Goal: Obtain resource: Download file/media

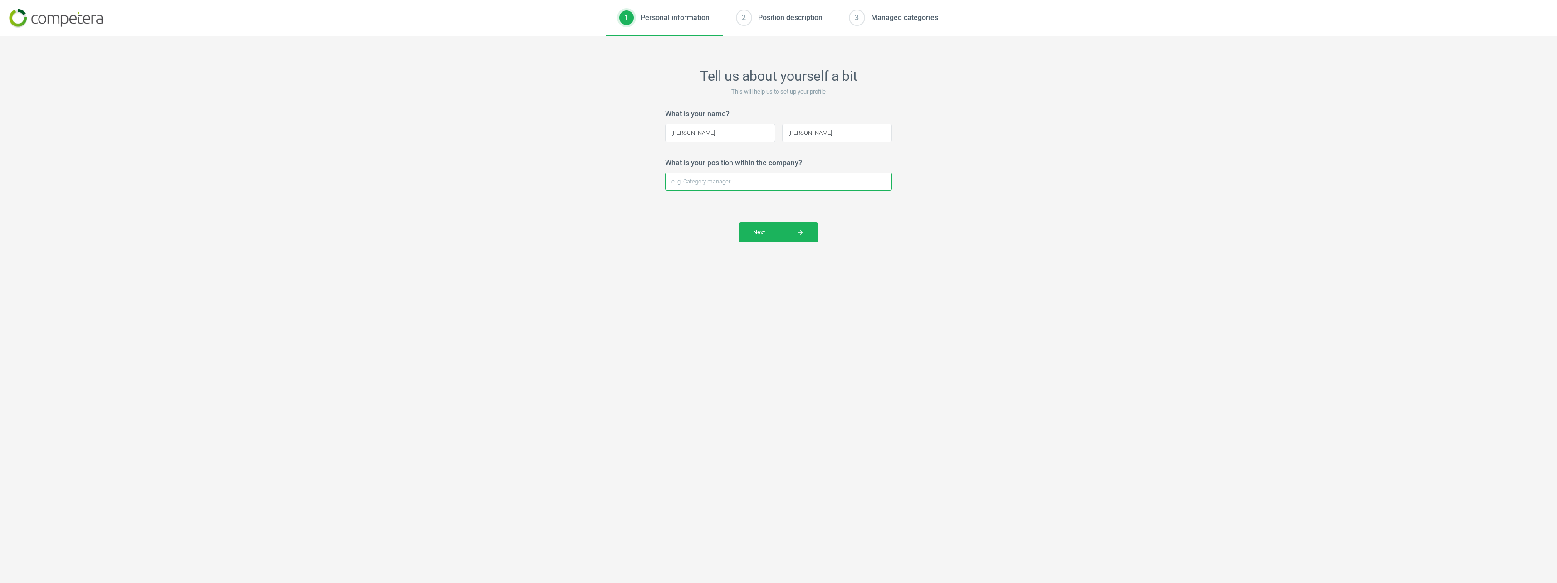
click at [750, 183] on input "What is your position within the company?" at bounding box center [778, 181] width 227 height 18
type input "Buying Admin Assistant"
click at [778, 229] on span "Next arrow_forward" at bounding box center [778, 232] width 51 height 8
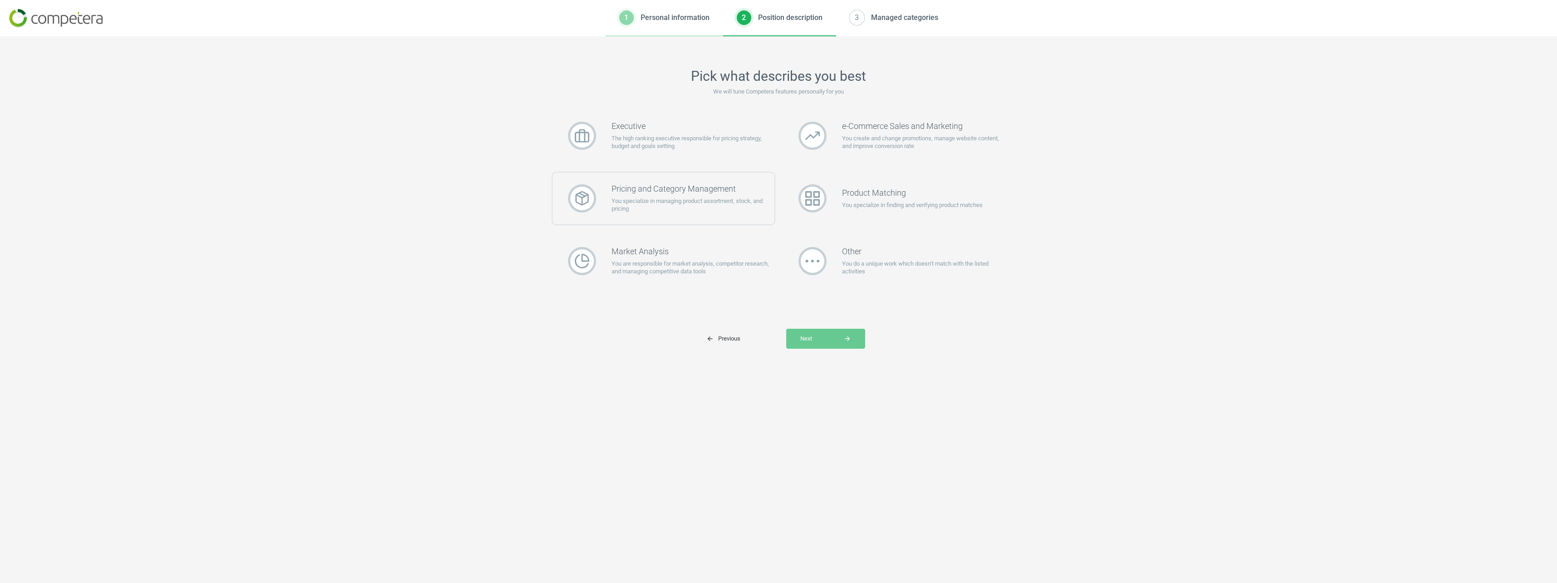
click at [745, 197] on p "You specialize in managing product assortment, stock, and pricing" at bounding box center [693, 205] width 163 height 16
click at [745, 281] on div "Market Analysis You are responsible for market analysis, competitor research, a…" at bounding box center [664, 261] width 224 height 54
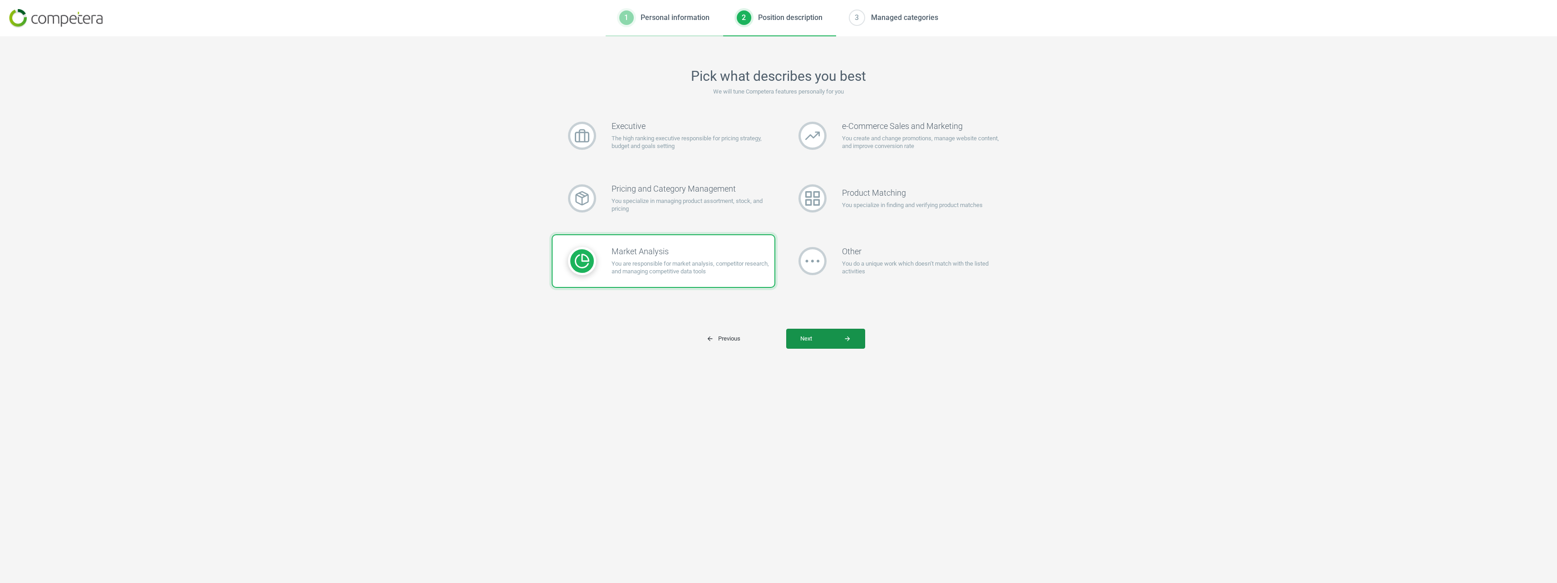
click at [818, 334] on button "Next arrow_forward" at bounding box center [825, 339] width 79 height 20
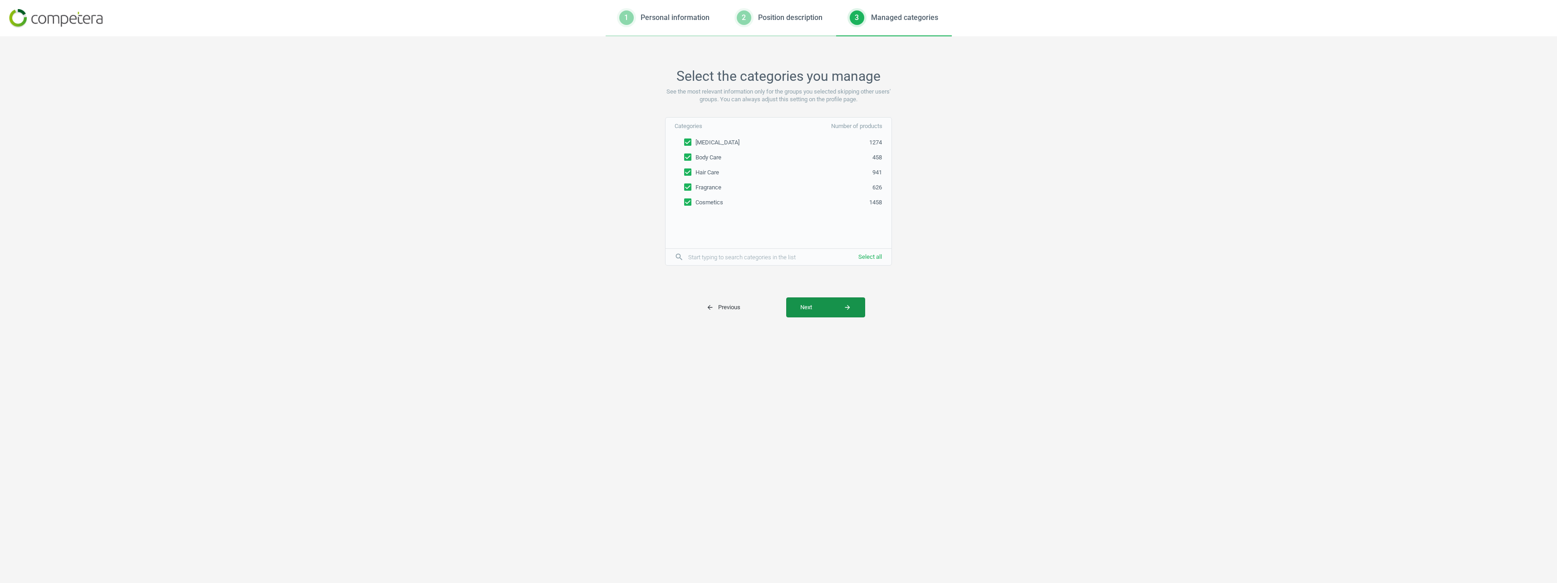
click at [812, 315] on button "Next arrow_forward" at bounding box center [825, 307] width 79 height 20
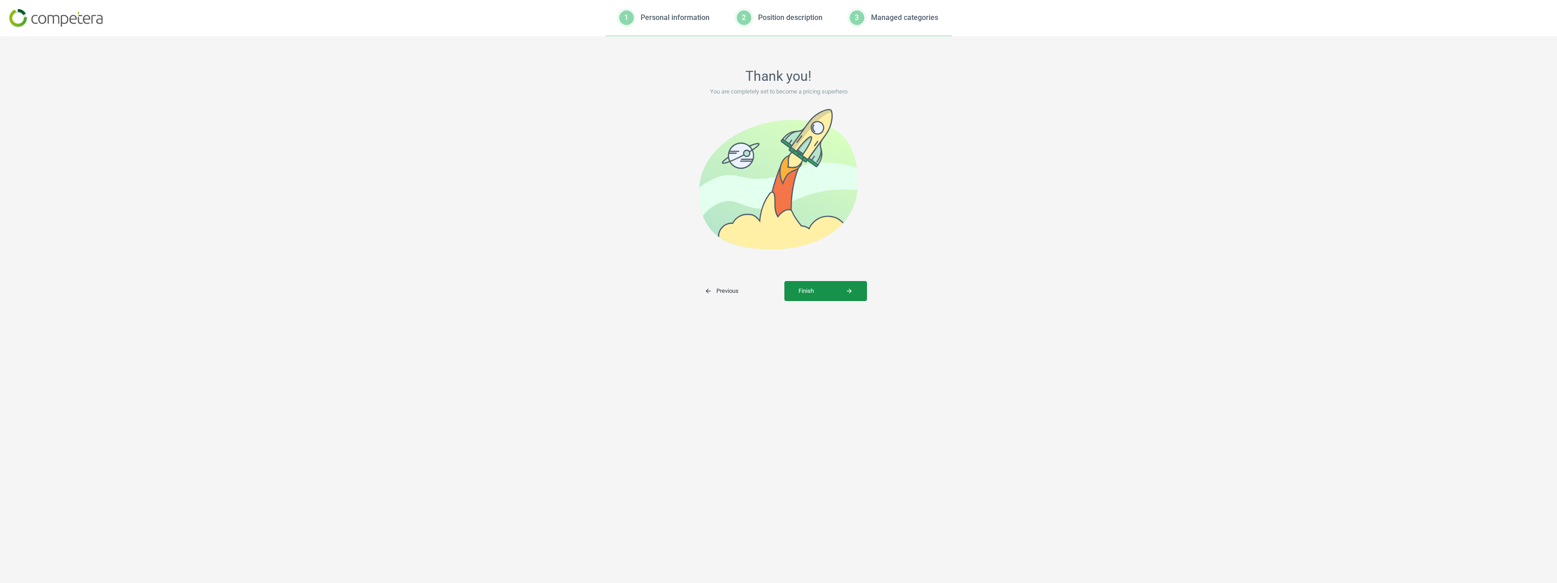
click at [809, 285] on button "Finish arrow_forward" at bounding box center [826, 291] width 83 height 20
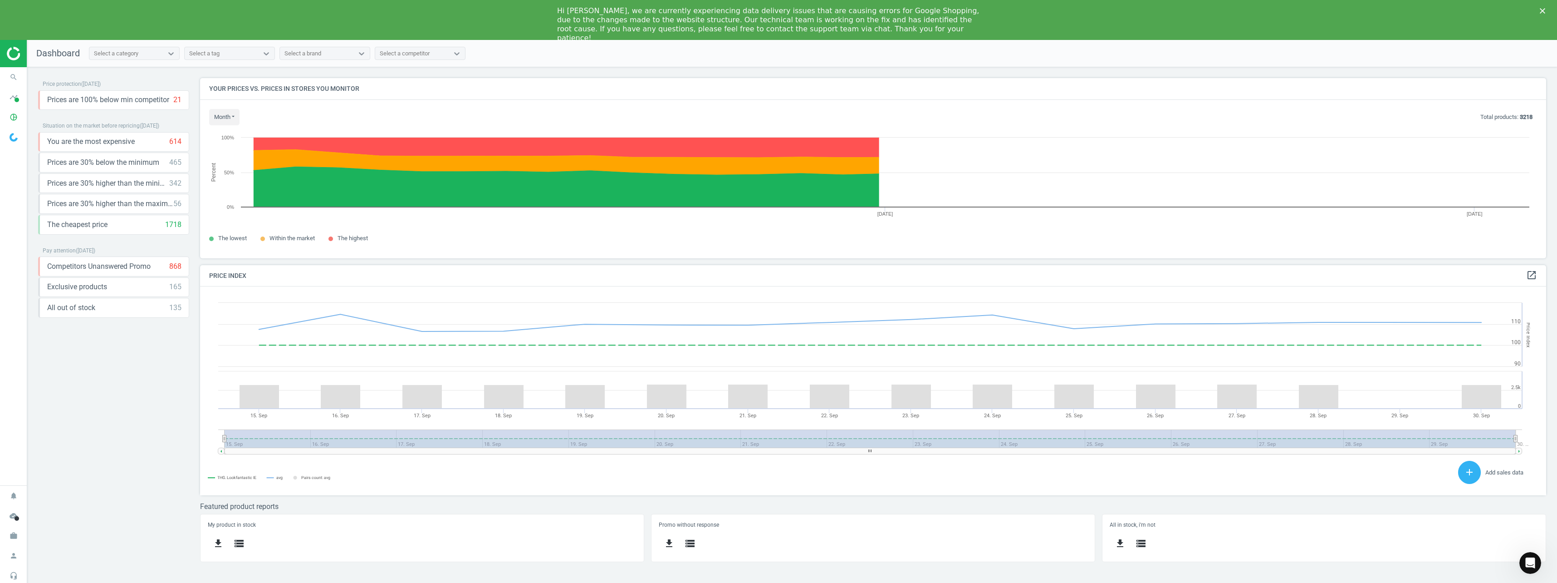
scroll to position [223, 1360]
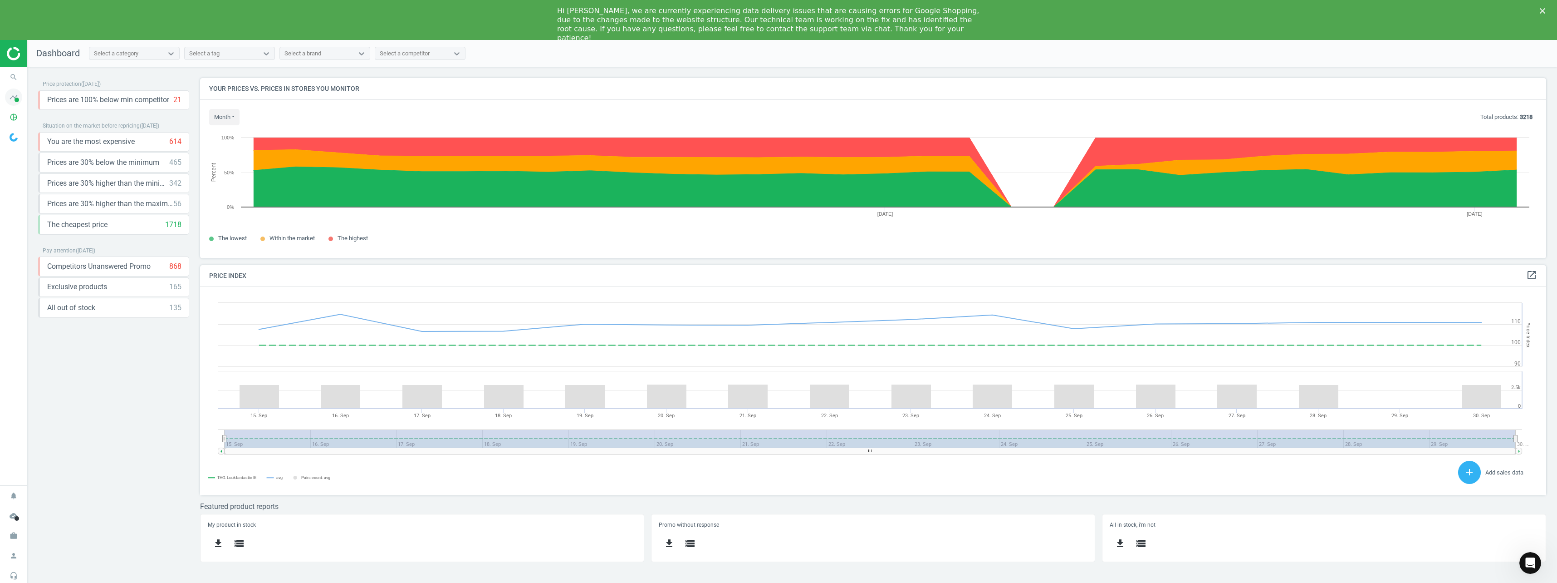
click at [13, 102] on icon "timeline" at bounding box center [13, 96] width 17 height 17
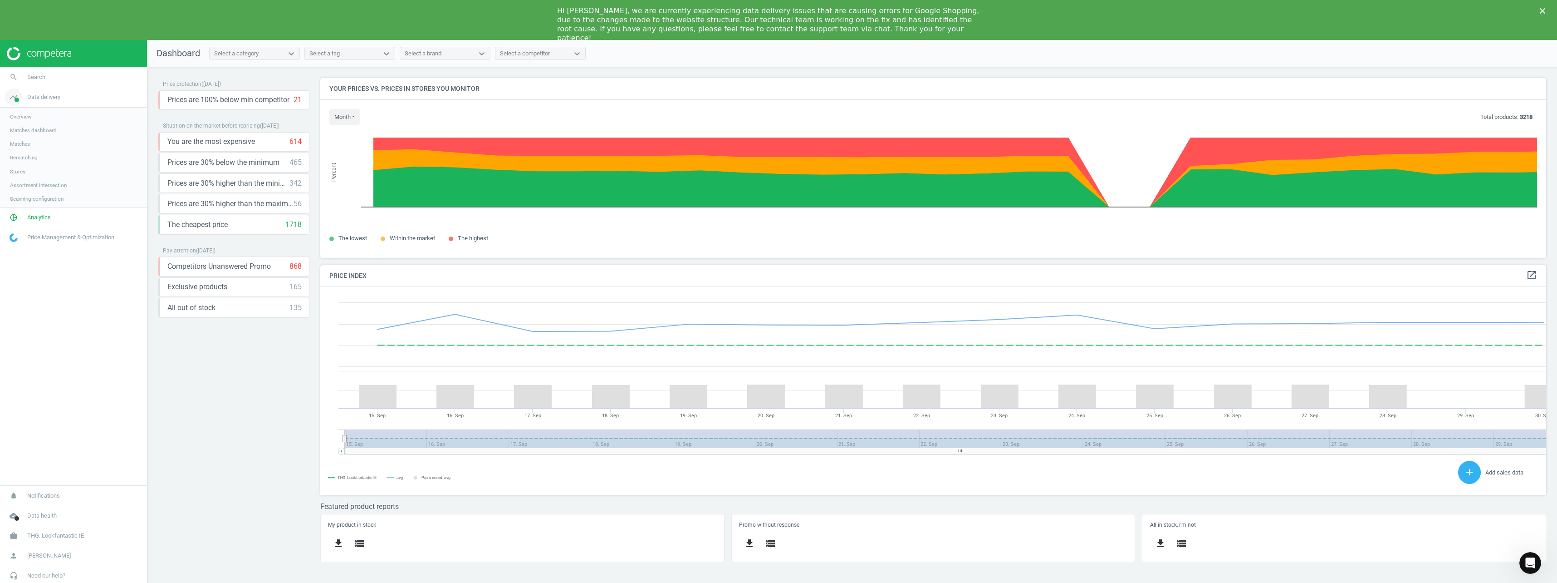
scroll to position [223, 1240]
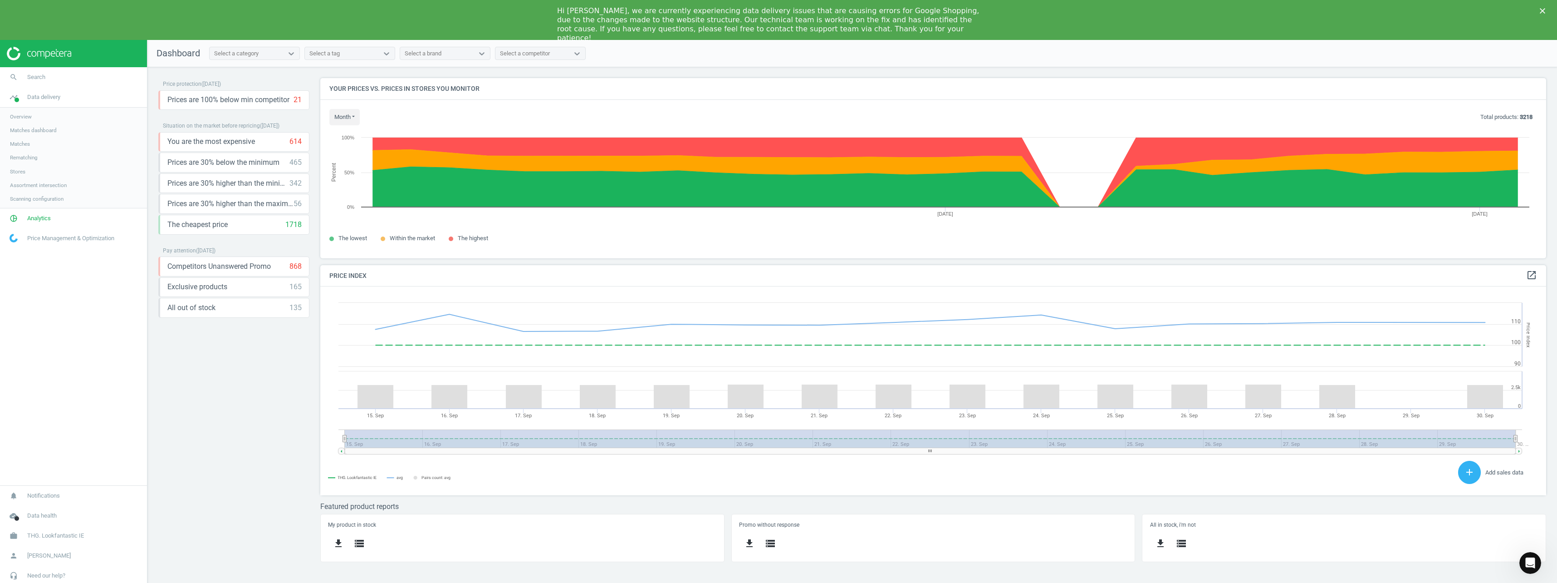
click at [49, 239] on span "Price Management & Optimization" at bounding box center [70, 238] width 87 height 8
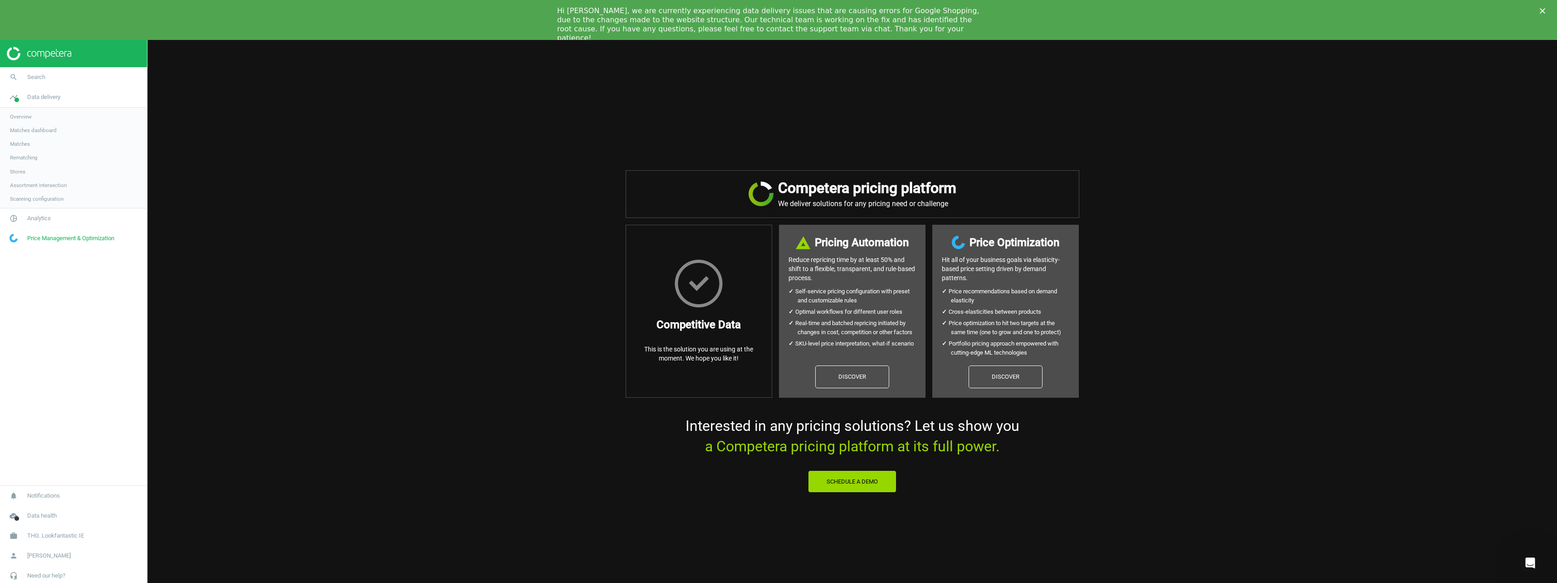
click at [22, 168] on span "Stores" at bounding box center [17, 171] width 15 height 7
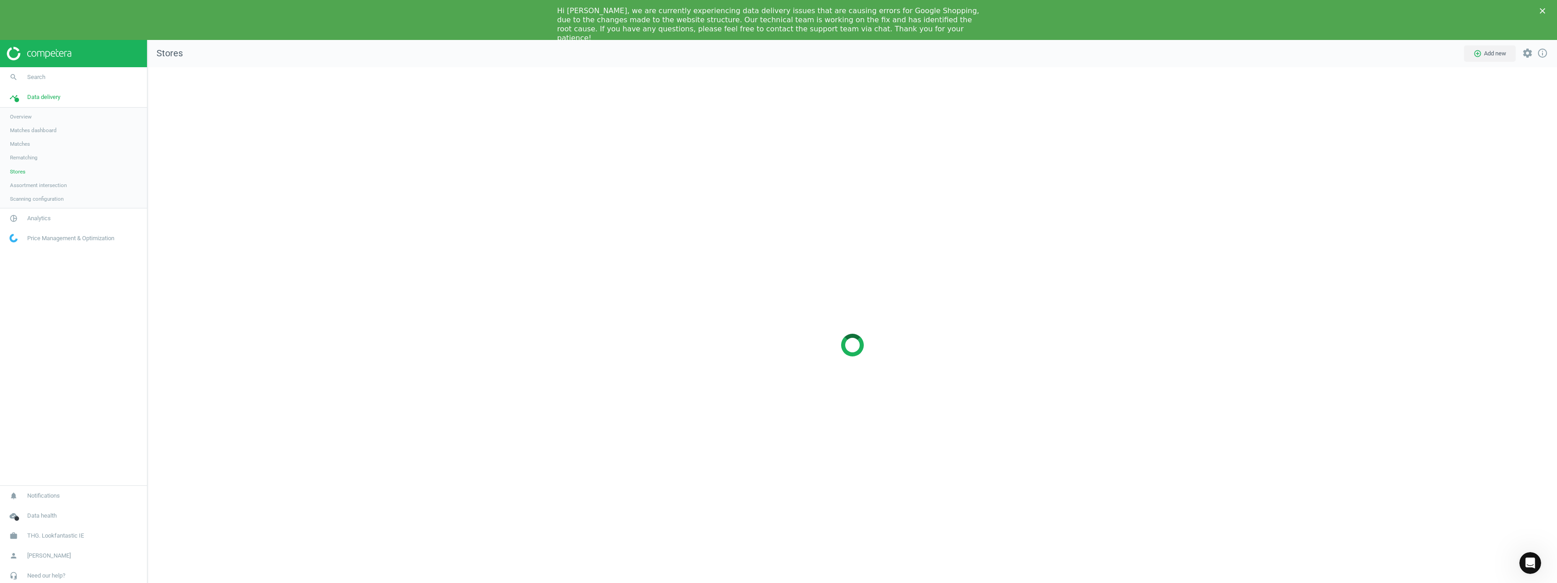
scroll to position [569, 1424]
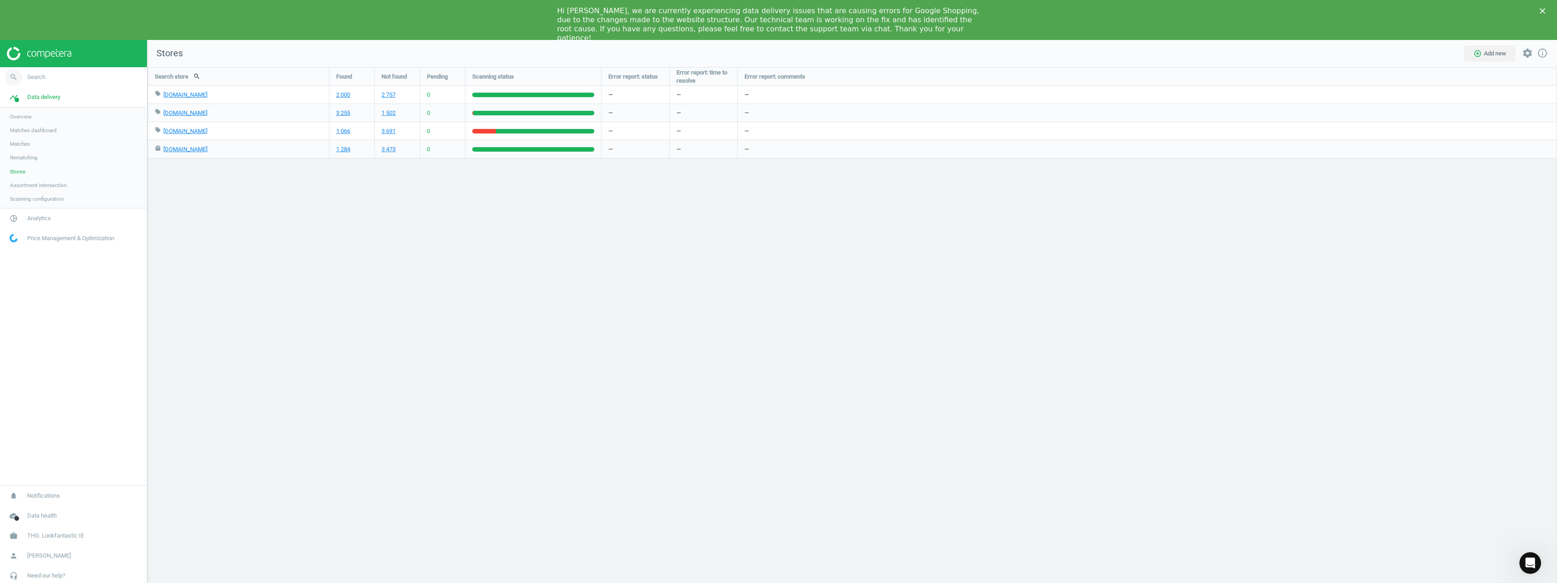
click at [48, 76] on link "search Search" at bounding box center [73, 77] width 147 height 20
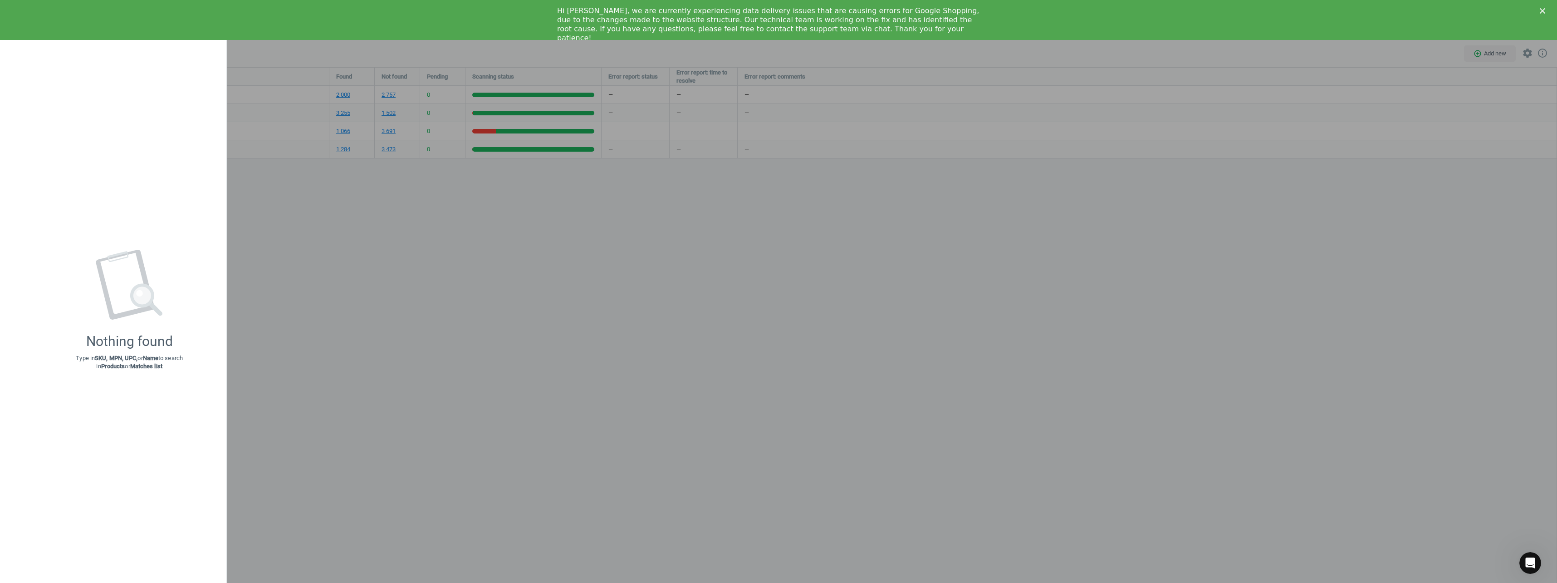
click at [238, 180] on div at bounding box center [778, 291] width 1557 height 583
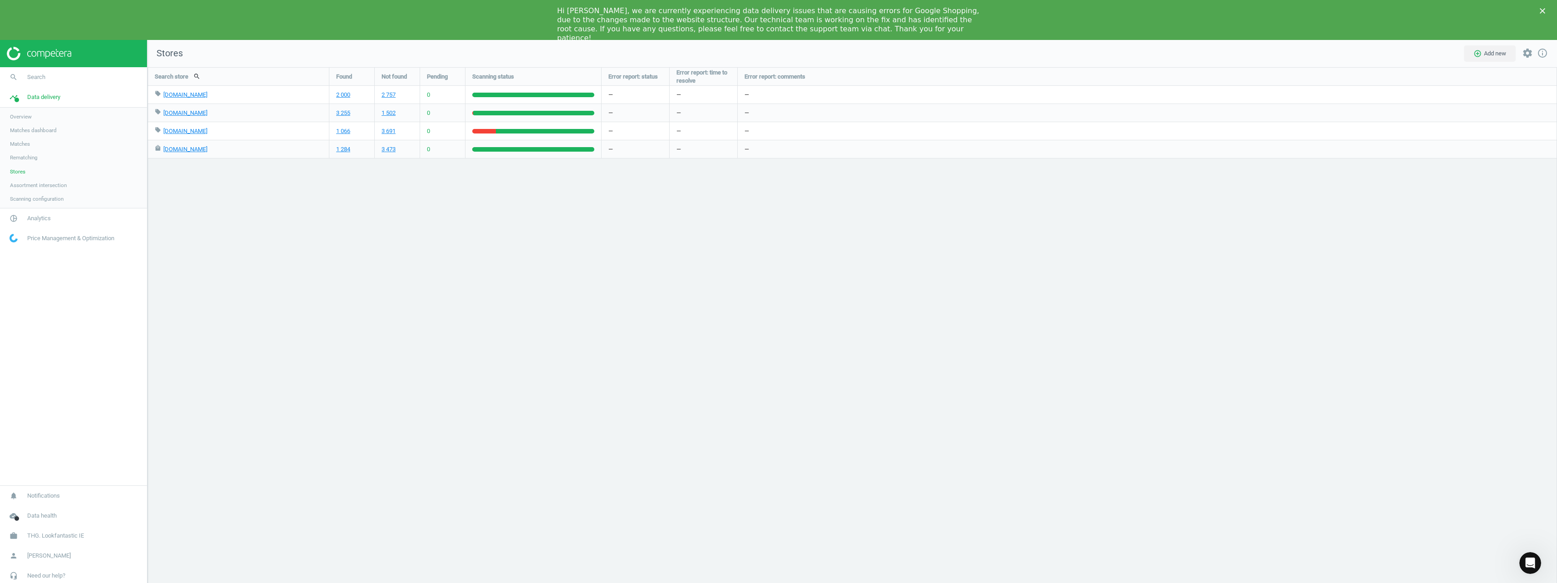
click at [238, 180] on div "Search store search Found Not found Pending Scanning status Error report: statu…" at bounding box center [852, 344] width 1410 height 555
click at [30, 216] on span "Analytics" at bounding box center [39, 218] width 24 height 8
click at [25, 147] on span "Products" at bounding box center [20, 150] width 21 height 7
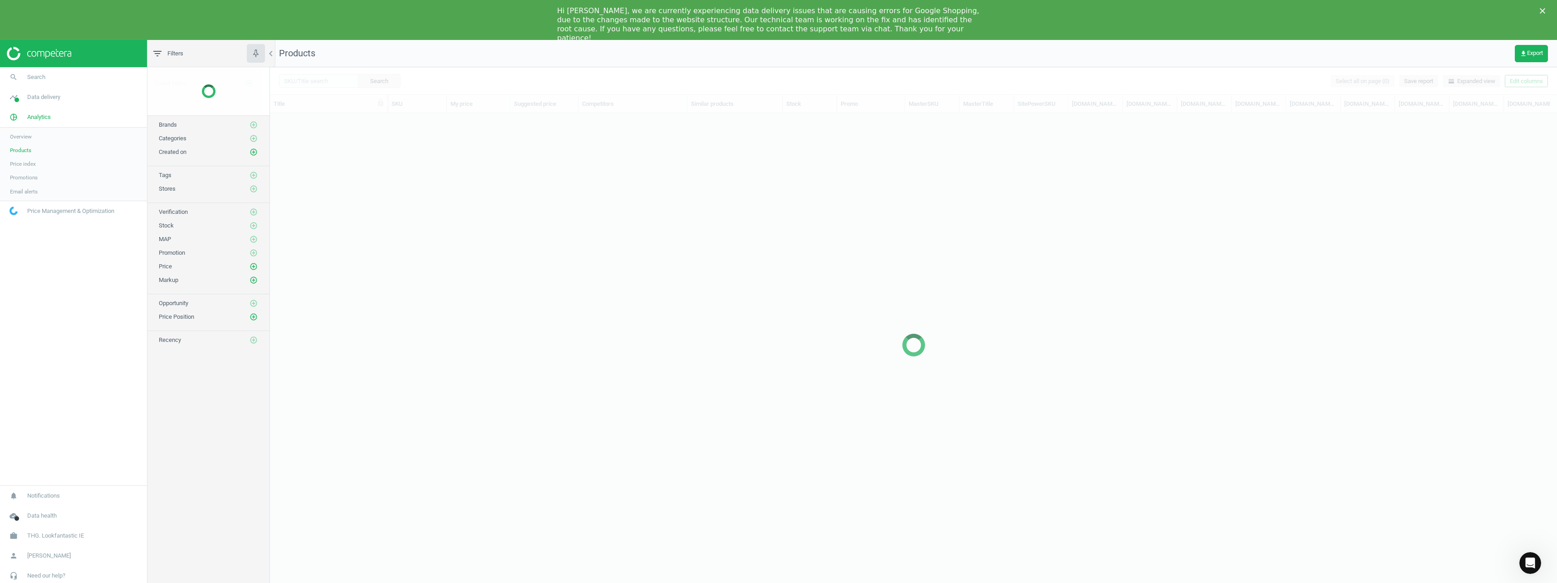
scroll to position [479, 1280]
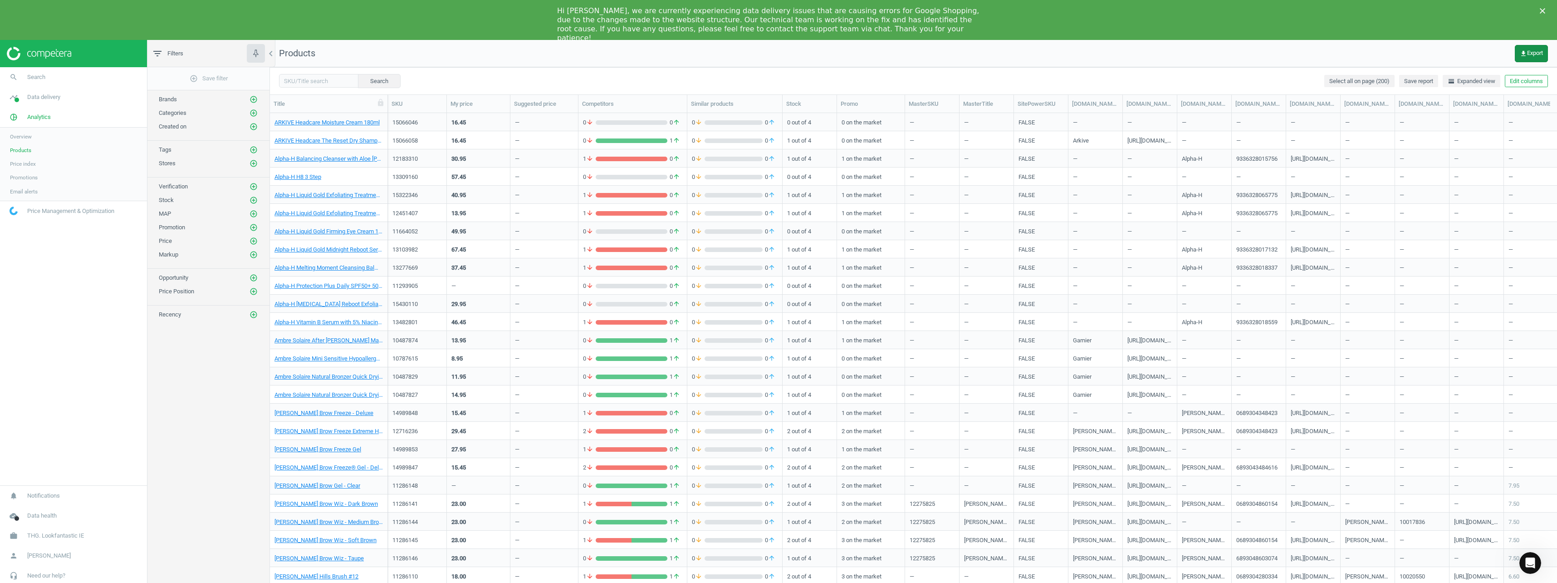
click at [1532, 55] on span "get_app Export" at bounding box center [1531, 53] width 23 height 7
click at [1448, 75] on input "Excel" at bounding box center [1446, 73] width 6 height 6
radio input "true"
click at [1504, 78] on label "CSV for Excel" at bounding box center [1517, 74] width 44 height 8
click at [1501, 76] on input "CSV for Excel" at bounding box center [1498, 73] width 6 height 6
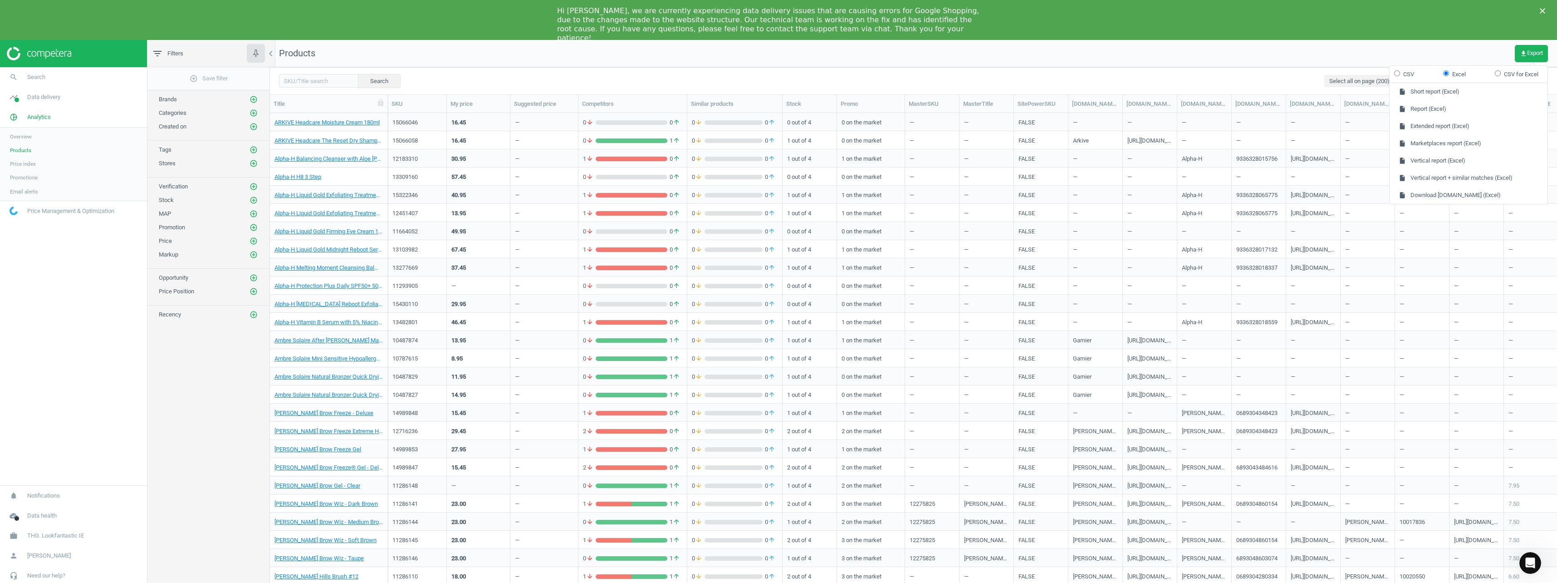
radio input "true"
click at [1448, 77] on label "Excel" at bounding box center [1454, 74] width 23 height 8
click at [1448, 76] on input "Excel" at bounding box center [1446, 73] width 6 height 6
radio input "true"
click at [1502, 75] on label "CSV for Excel" at bounding box center [1517, 74] width 44 height 8
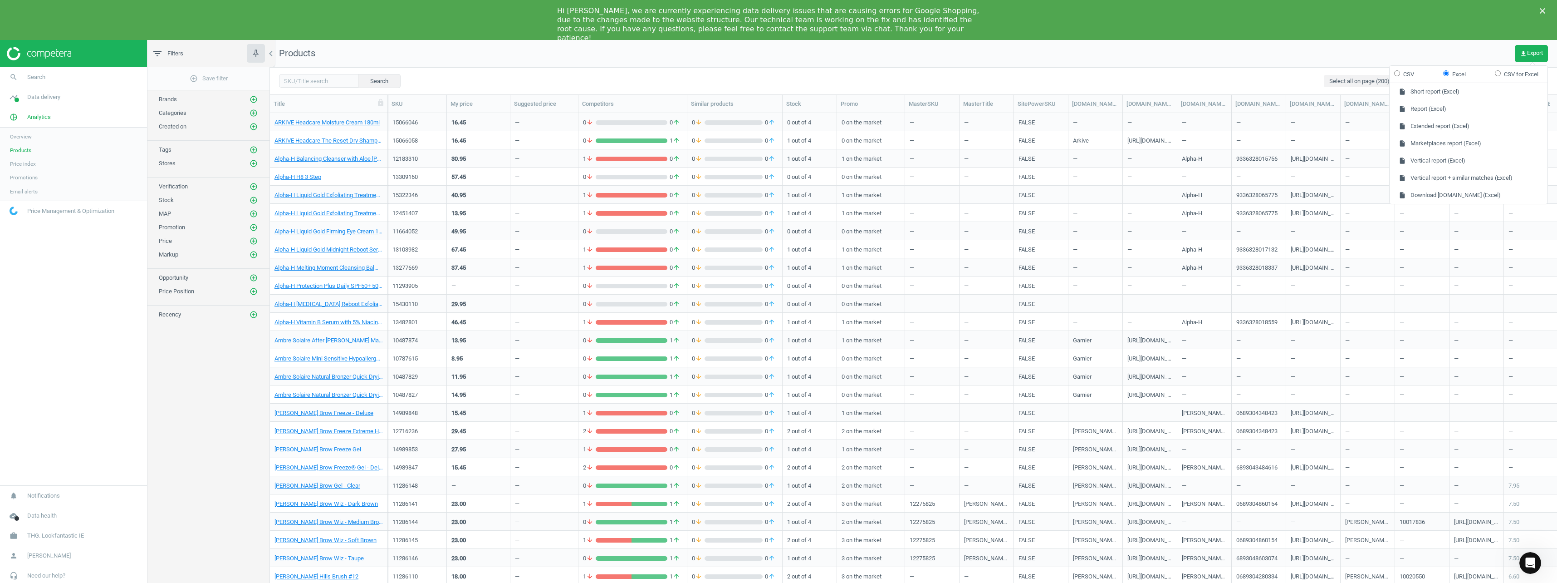
click at [1501, 75] on input "CSV for Excel" at bounding box center [1498, 73] width 6 height 6
radio input "true"
click at [1451, 70] on label "Excel" at bounding box center [1454, 74] width 23 height 8
click at [1449, 70] on input "Excel" at bounding box center [1446, 73] width 6 height 6
radio input "true"
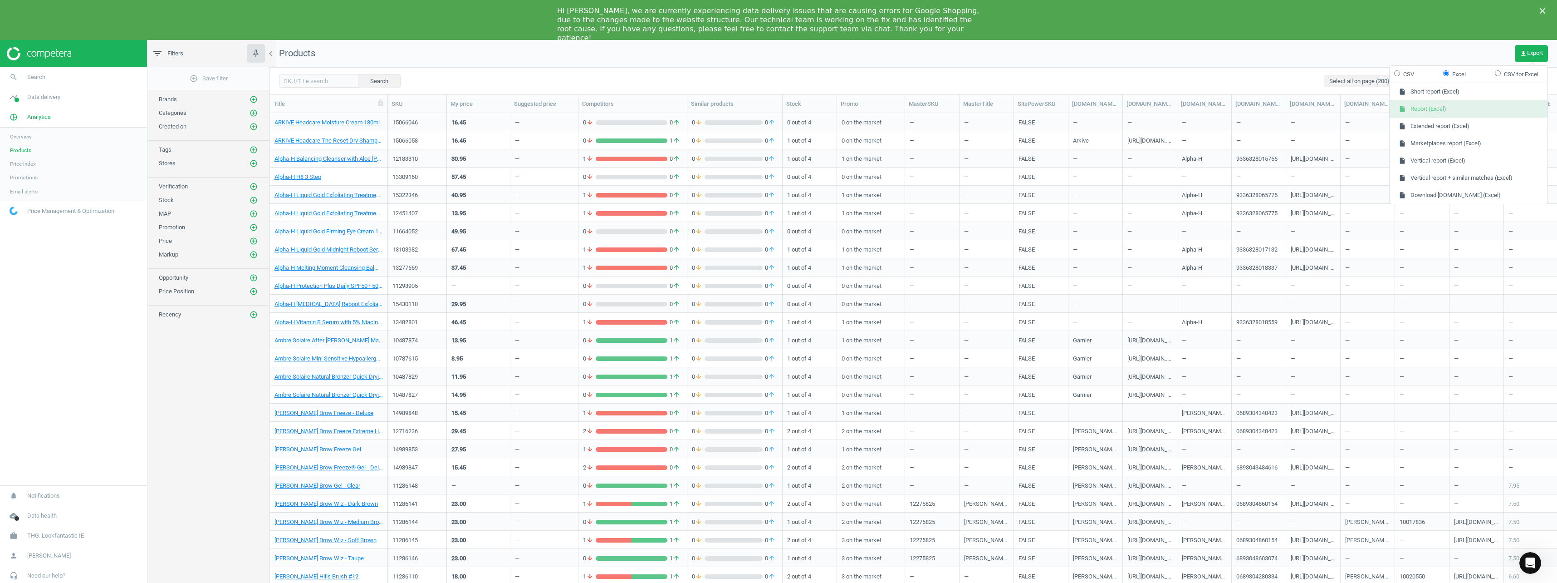
click at [1438, 112] on button "insert_drive_file Report (Excel)" at bounding box center [1469, 108] width 158 height 17
click at [1522, 54] on icon "get_app" at bounding box center [1523, 53] width 7 height 7
click at [1455, 146] on button "insert_drive_file Marketplaces report (Excel)" at bounding box center [1469, 143] width 158 height 17
click at [1544, 13] on icon "Close" at bounding box center [1542, 10] width 5 height 5
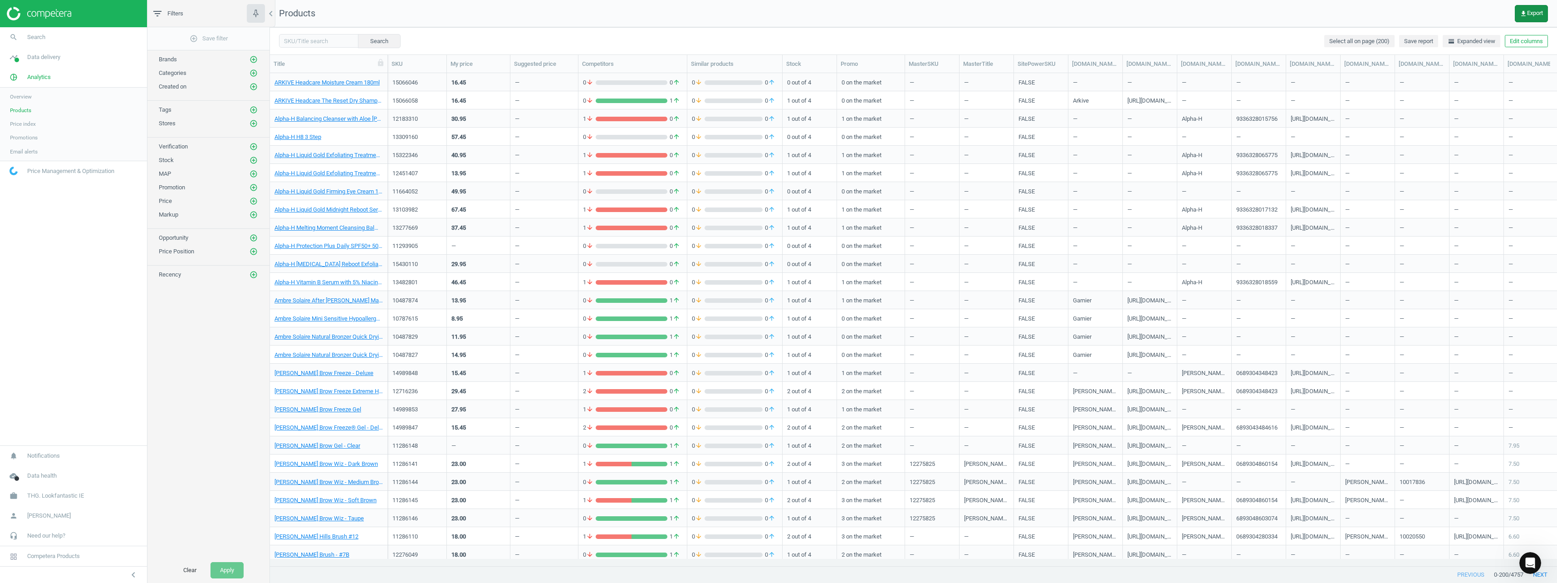
click at [1527, 15] on span "get_app Export" at bounding box center [1531, 13] width 23 height 7
click at [1443, 90] on button "insert_drive_file Extended report (Excel)" at bounding box center [1469, 86] width 158 height 17
click at [1530, 18] on button "get_app Export" at bounding box center [1531, 13] width 33 height 17
click at [1398, 32] on input "CSV" at bounding box center [1397, 33] width 6 height 6
radio input "true"
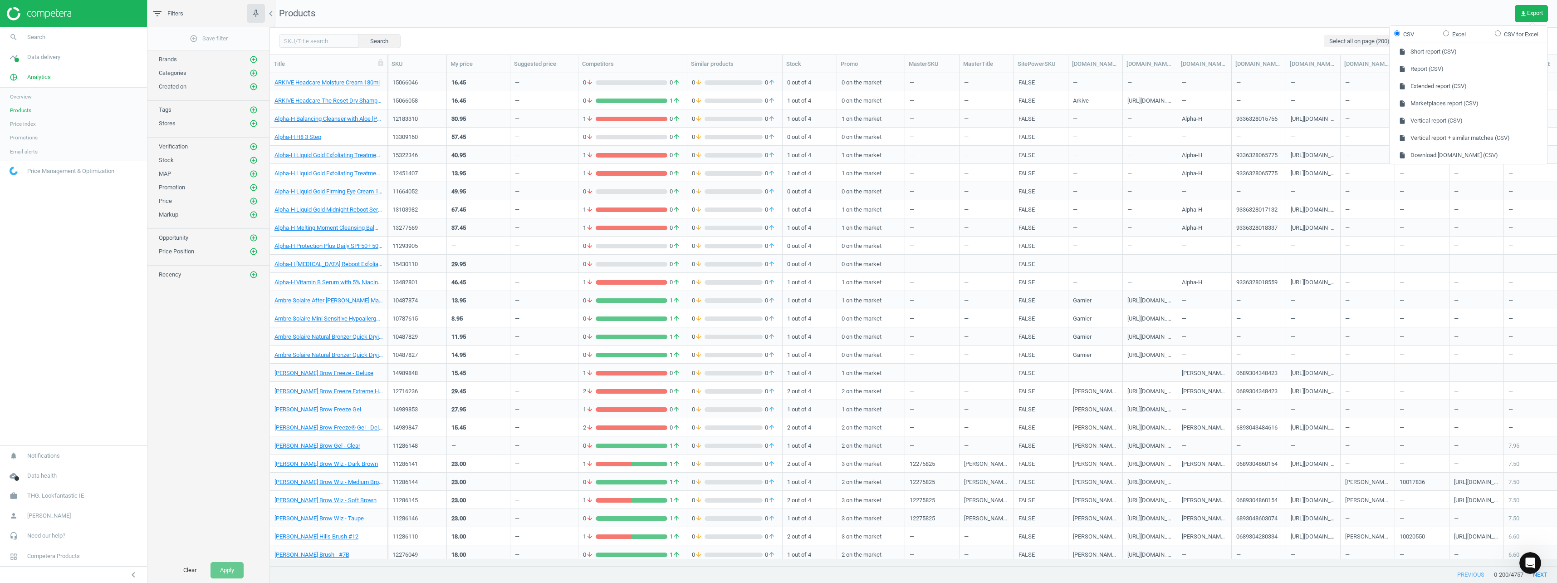
click at [1502, 33] on label "CSV for Excel" at bounding box center [1517, 34] width 44 height 8
click at [1501, 33] on input "CSV for Excel" at bounding box center [1498, 33] width 6 height 6
radio input "true"
click at [1398, 32] on input "CSV" at bounding box center [1397, 33] width 6 height 6
radio input "true"
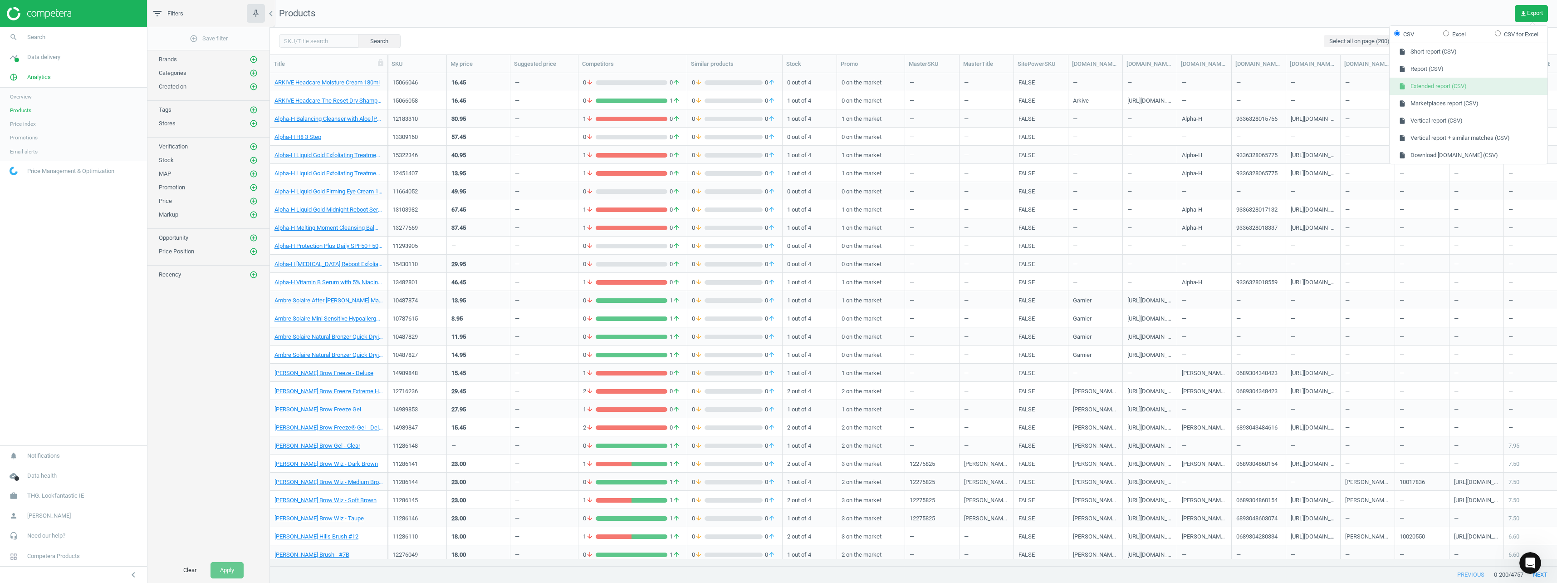
click at [1447, 84] on button "insert_drive_file Extended report (CSV)" at bounding box center [1469, 86] width 158 height 17
click at [250, 123] on icon "add_circle_outline" at bounding box center [254, 123] width 8 height 8
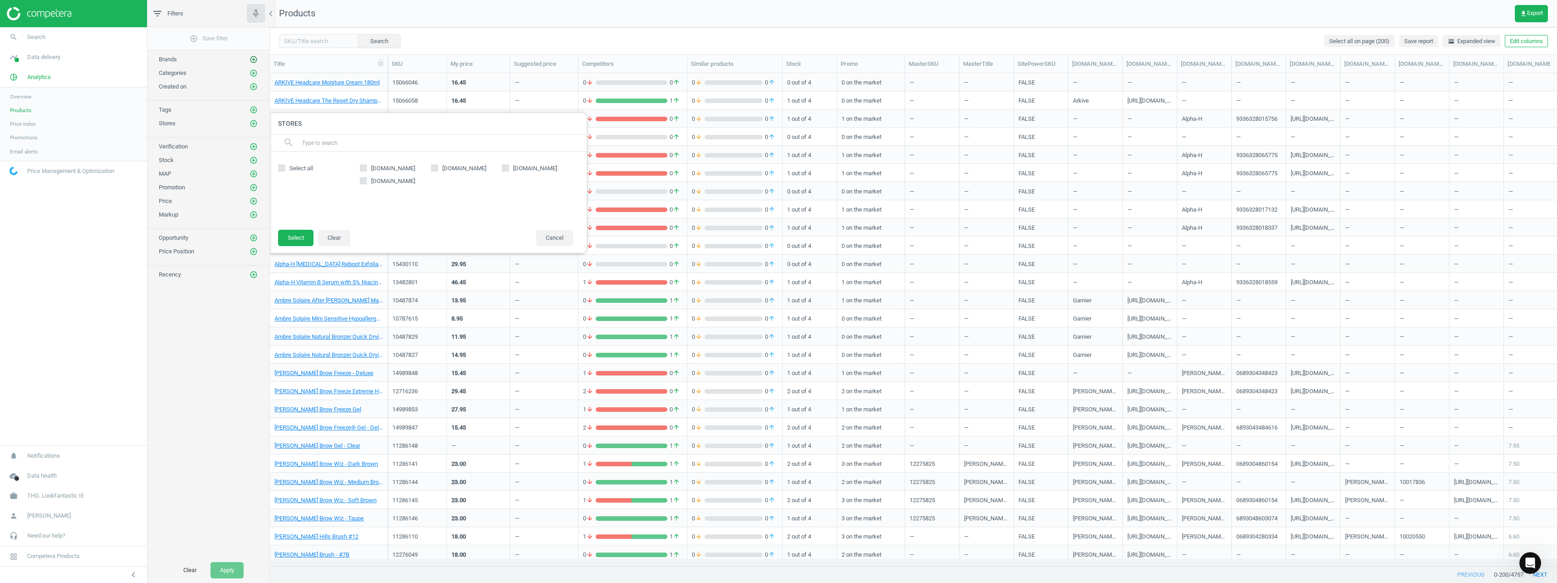
click at [257, 59] on icon "add_circle_outline" at bounding box center [254, 59] width 8 height 8
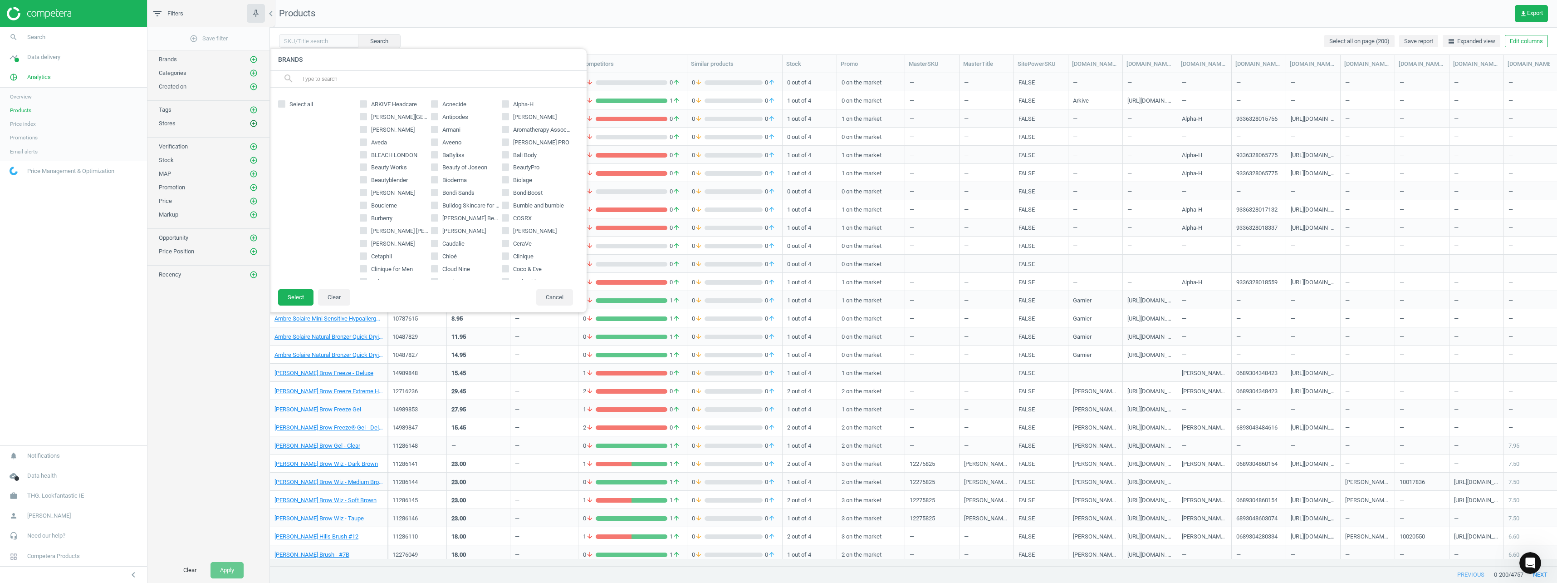
click at [250, 123] on icon "add_circle_outline" at bounding box center [254, 123] width 8 height 8
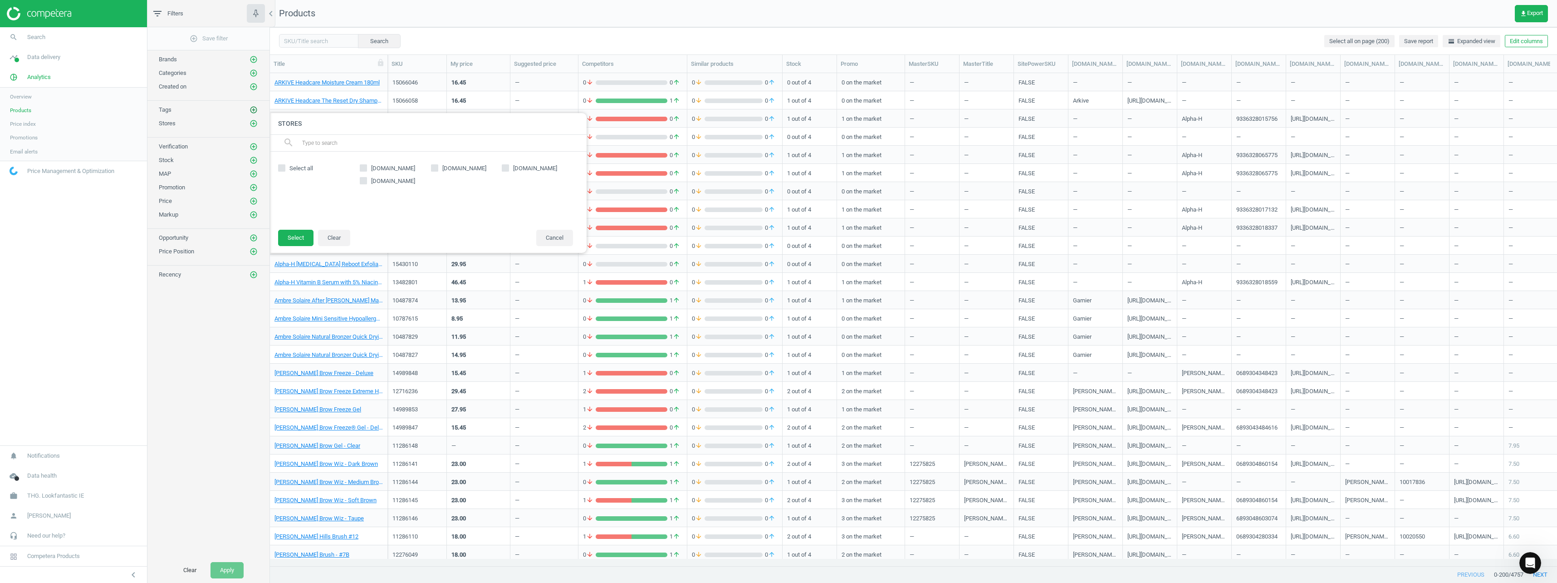
click at [254, 110] on icon "add_circle_outline" at bounding box center [254, 110] width 8 height 8
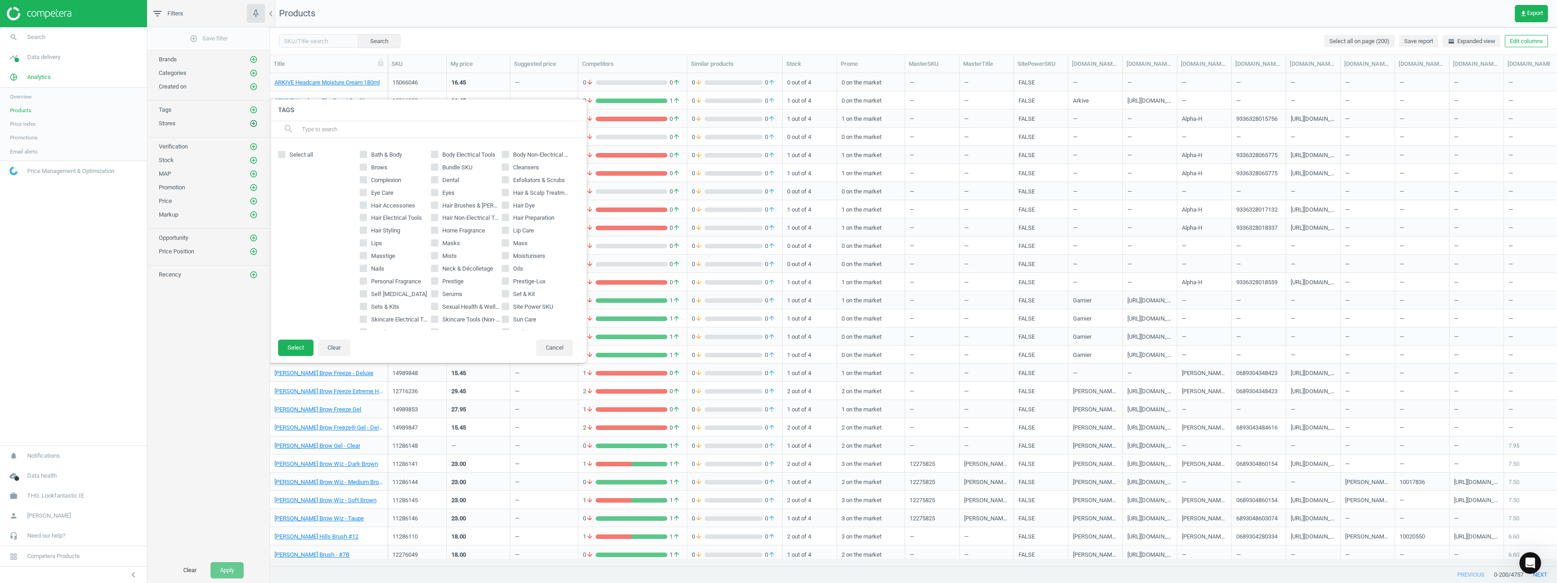
click at [257, 122] on icon "add_circle_outline" at bounding box center [254, 123] width 8 height 8
